Goal: Task Accomplishment & Management: Manage account settings

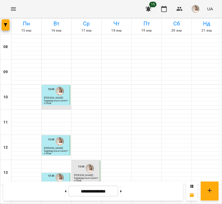
scroll to position [207, 0]
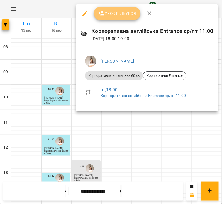
click at [113, 11] on span "Урок відбувся" at bounding box center [117, 13] width 38 height 7
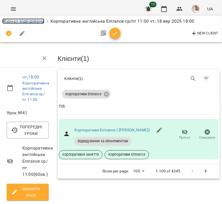
click at [34, 23] on link "Журнал відвідувань" at bounding box center [23, 20] width 42 height 5
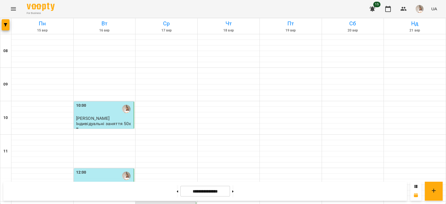
scroll to position [148, 0]
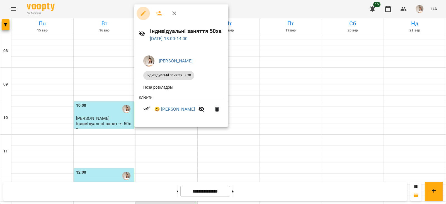
click at [146, 13] on icon "button" at bounding box center [143, 13] width 7 height 7
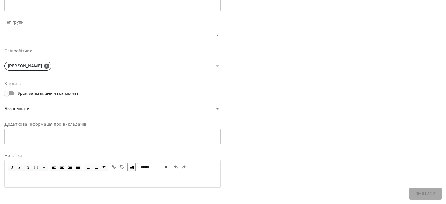
scroll to position [167, 0]
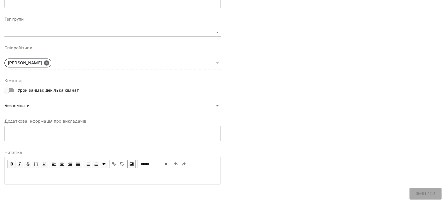
click at [97, 173] on div "Edit text" at bounding box center [112, 178] width 215 height 12
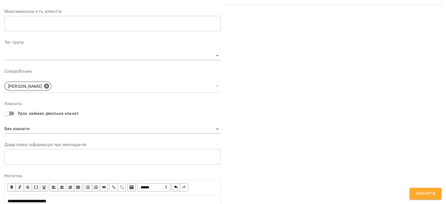
scroll to position [190, 0]
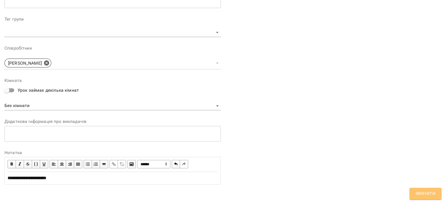
click at [222, 196] on button "Змінити" at bounding box center [426, 194] width 32 height 12
